Goal: Browse casually

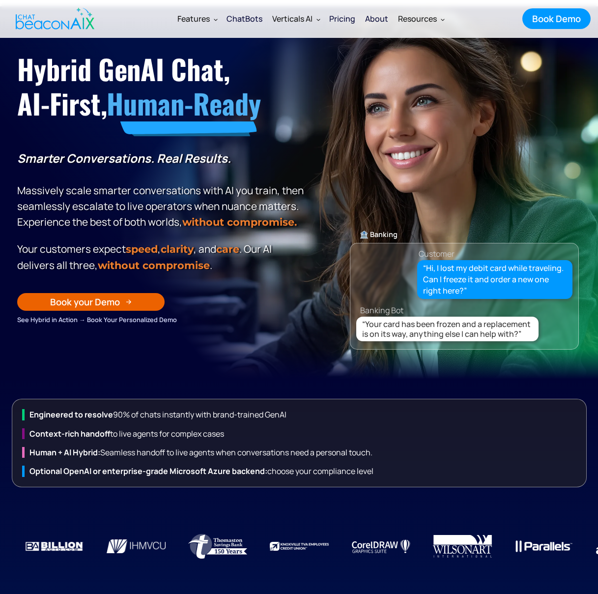
scroll to position [32, 0]
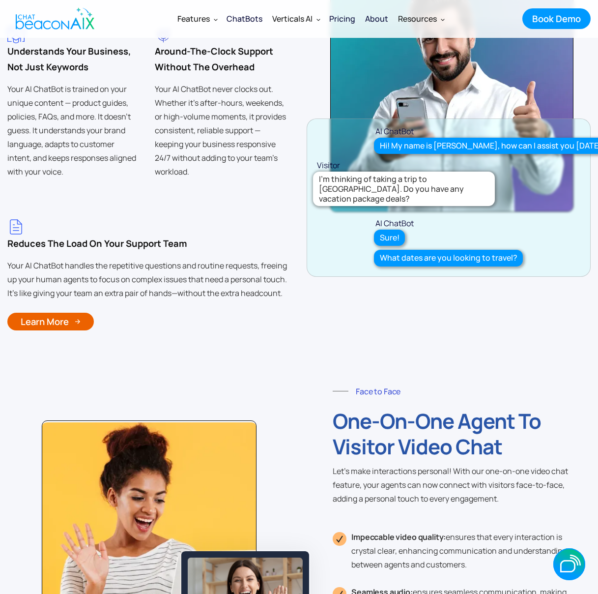
scroll to position [3318, 0]
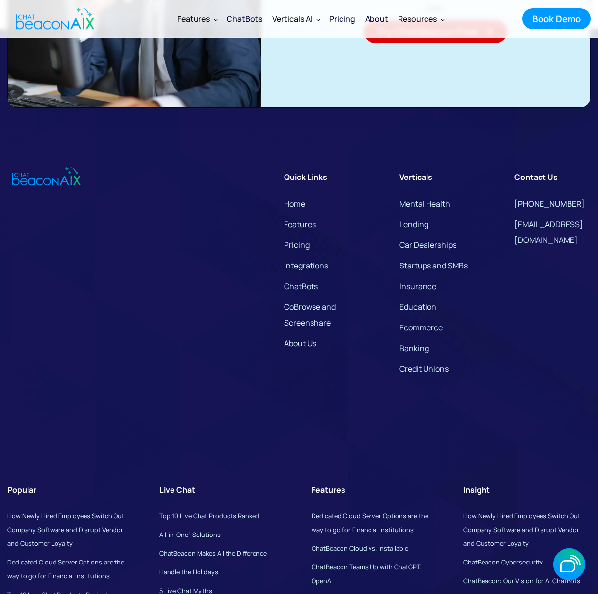
scroll to position [7316, 0]
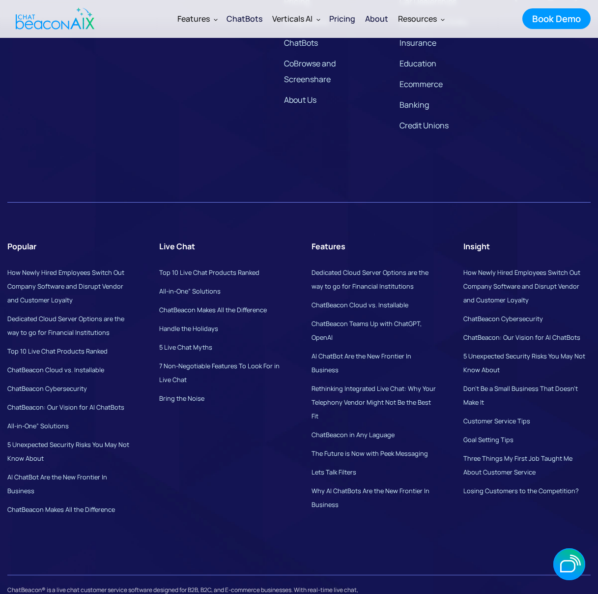
click at [221, 490] on div "Popular How Newly Hired Employees Switch Out Company Software and Disrupt Vendo…" at bounding box center [299, 386] width 584 height 358
